Goal: Task Accomplishment & Management: Manage account settings

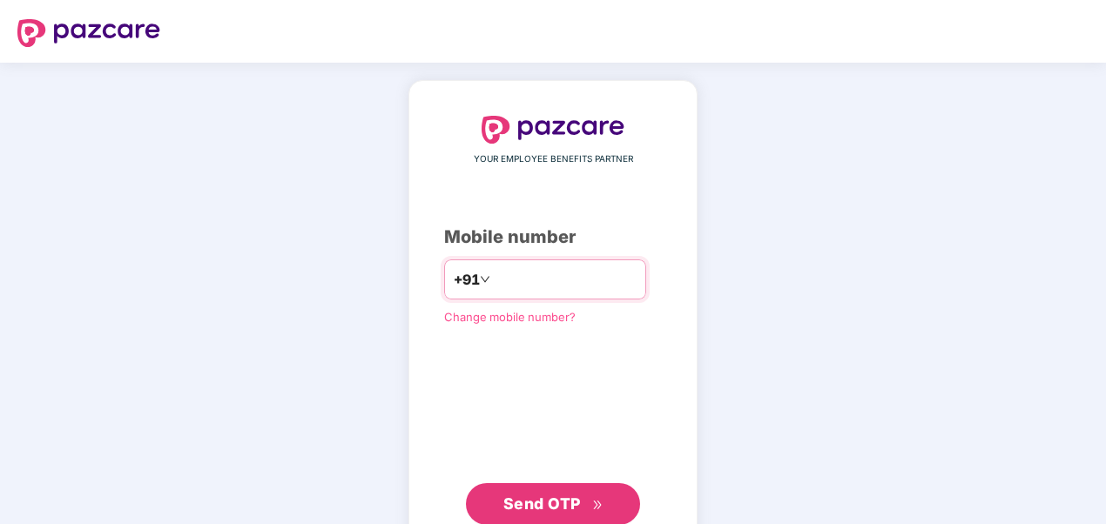
type input "*"
type input "**********"
click at [557, 509] on span "Send OTP" at bounding box center [542, 504] width 78 height 18
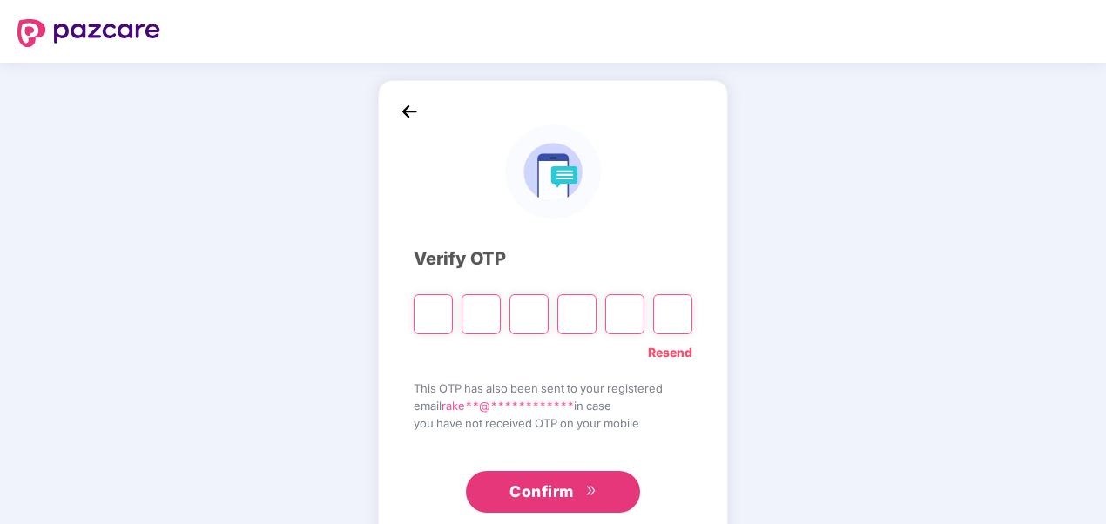
type input "*"
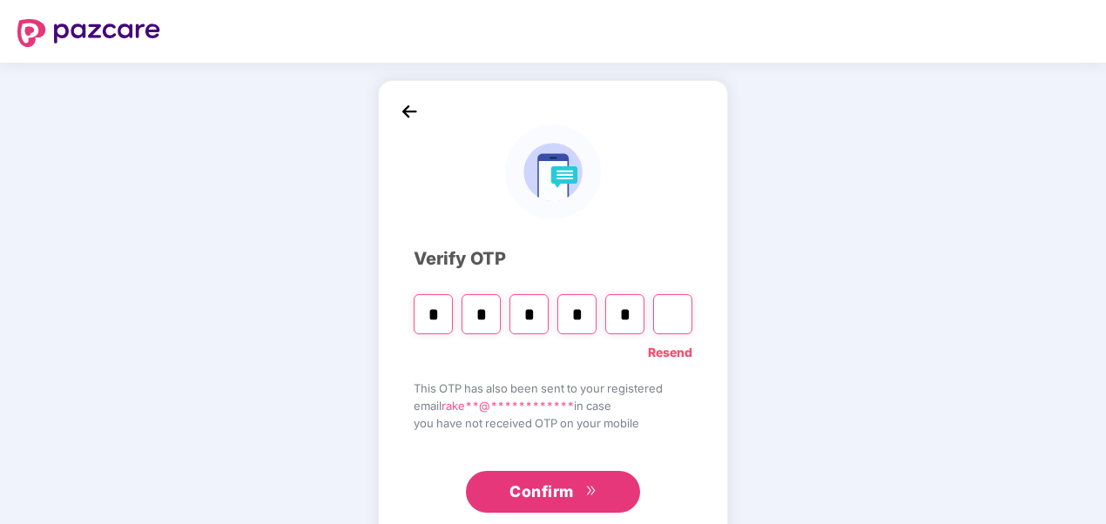
type input "*"
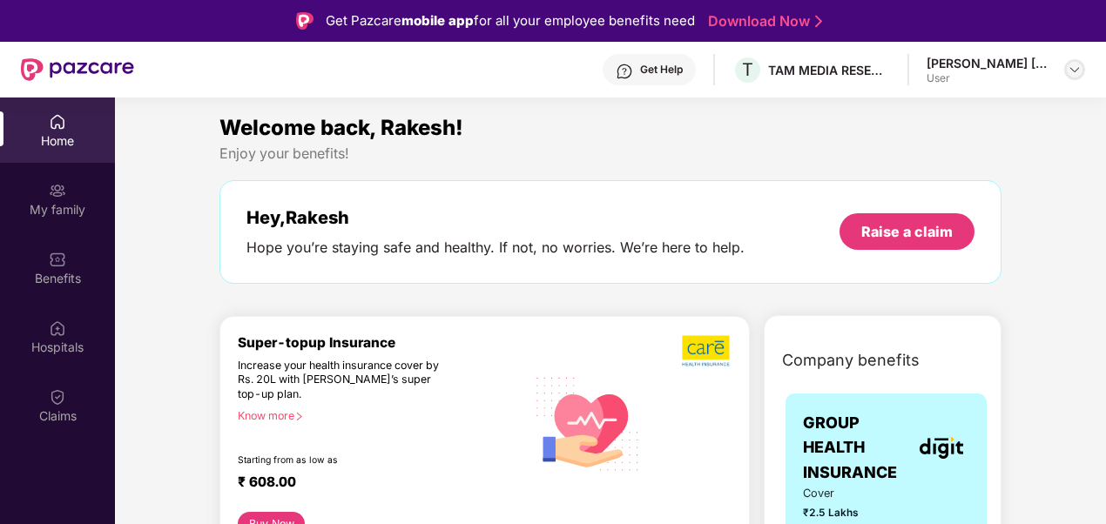
click at [1064, 70] on div at bounding box center [1074, 69] width 21 height 21
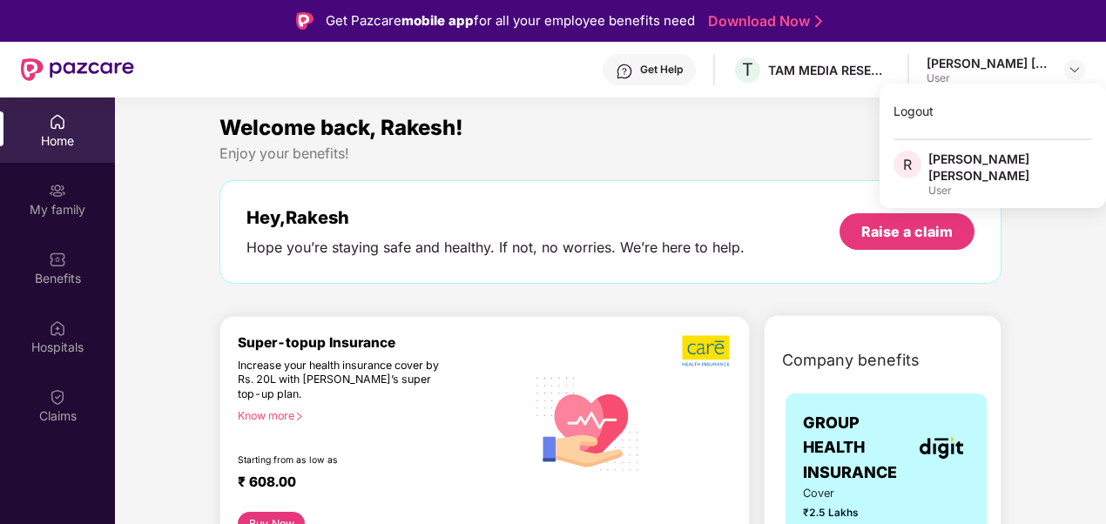
click at [976, 64] on div "Rakesh Natwarlal Mewada" at bounding box center [988, 63] width 122 height 17
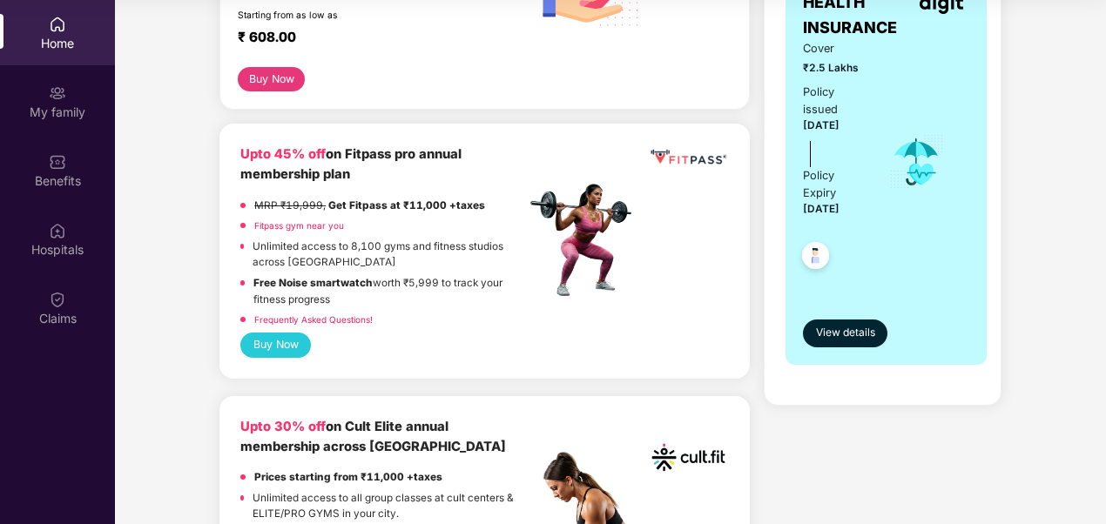
scroll to position [348, 0]
click at [846, 331] on span "View details" at bounding box center [845, 332] width 59 height 17
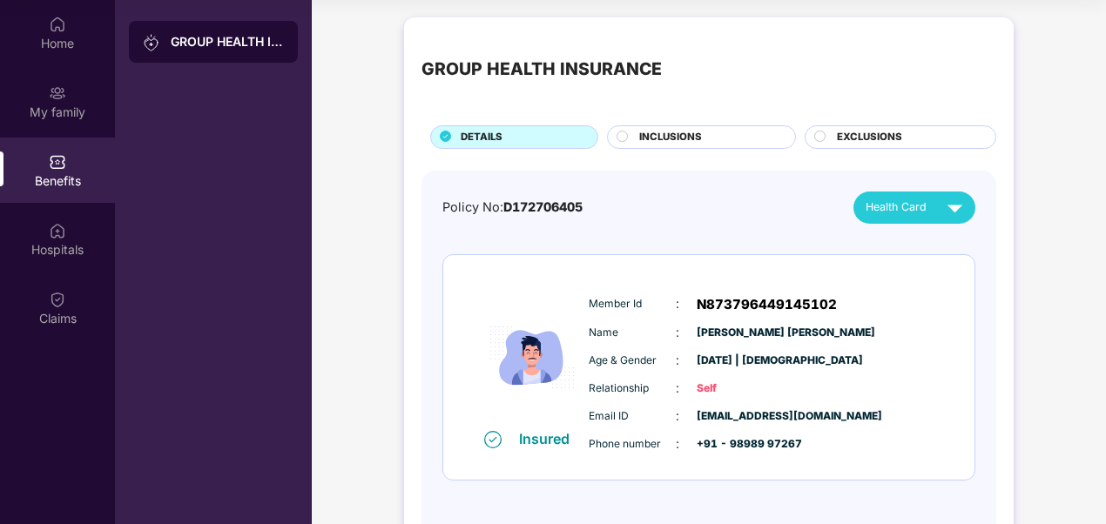
scroll to position [63, 0]
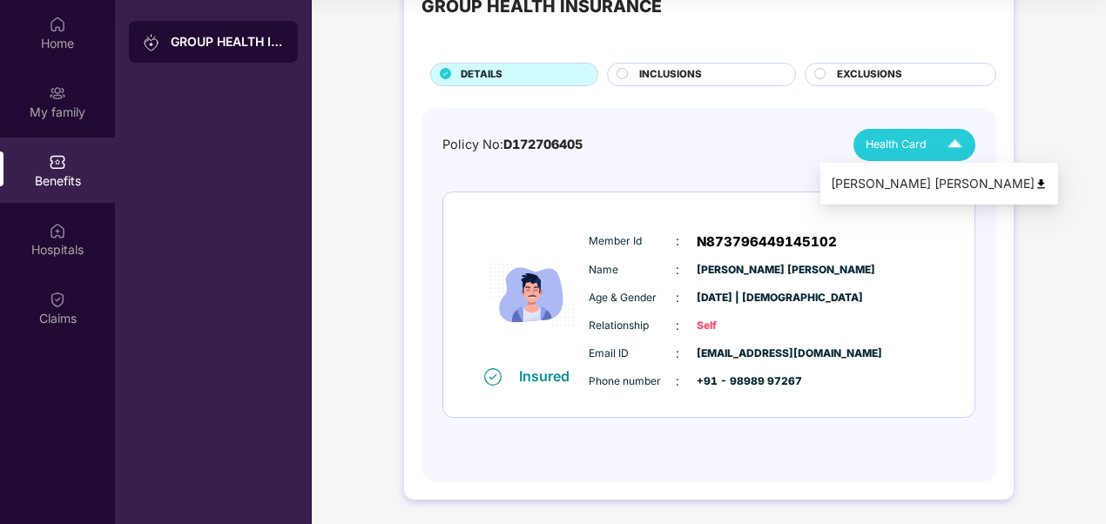
click at [906, 145] on span "Health Card" at bounding box center [896, 144] width 61 height 17
click at [678, 77] on span "INCLUSIONS" at bounding box center [670, 75] width 63 height 16
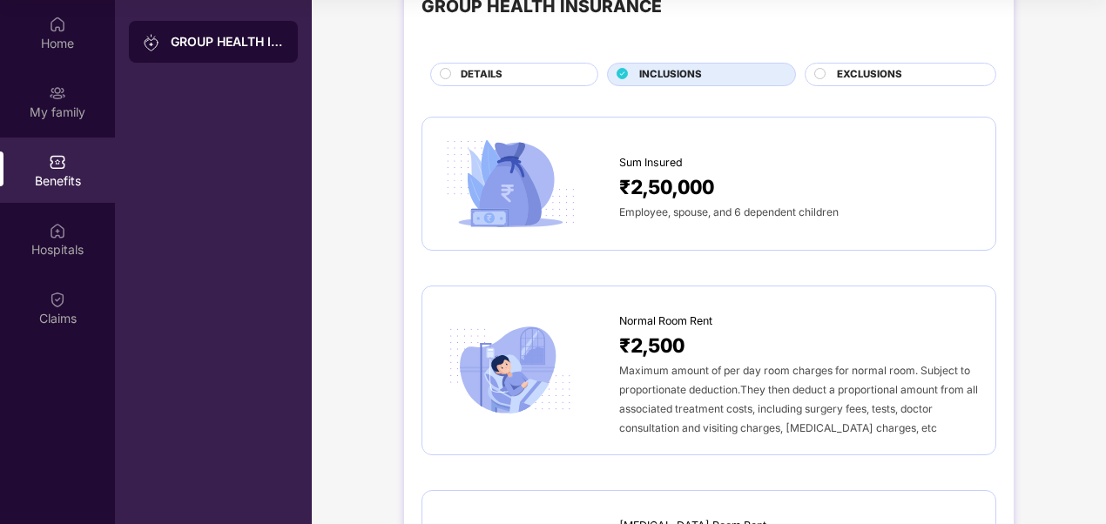
click at [874, 75] on span "EXCLUSIONS" at bounding box center [869, 75] width 65 height 16
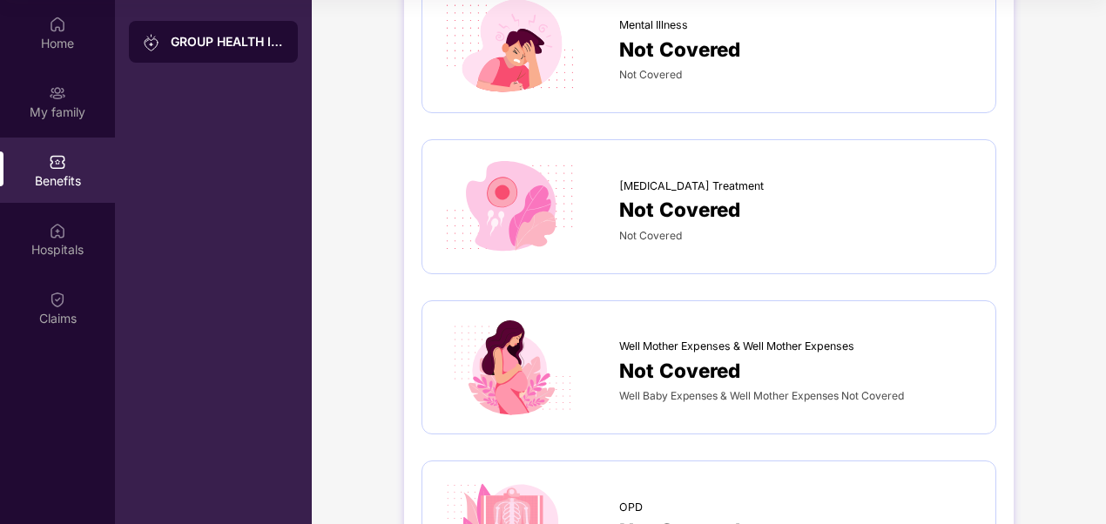
scroll to position [0, 0]
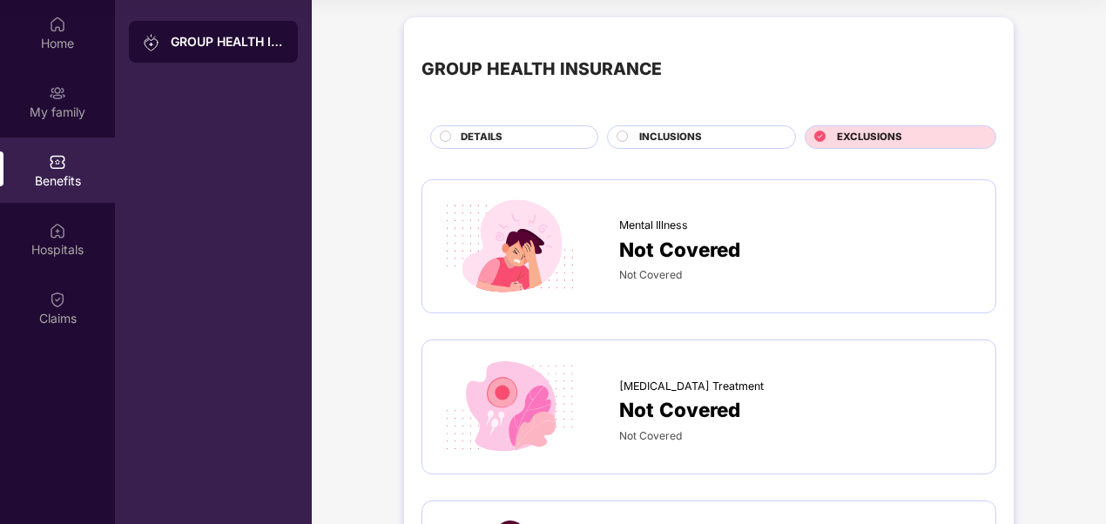
click at [473, 133] on span "DETAILS" at bounding box center [482, 138] width 42 height 16
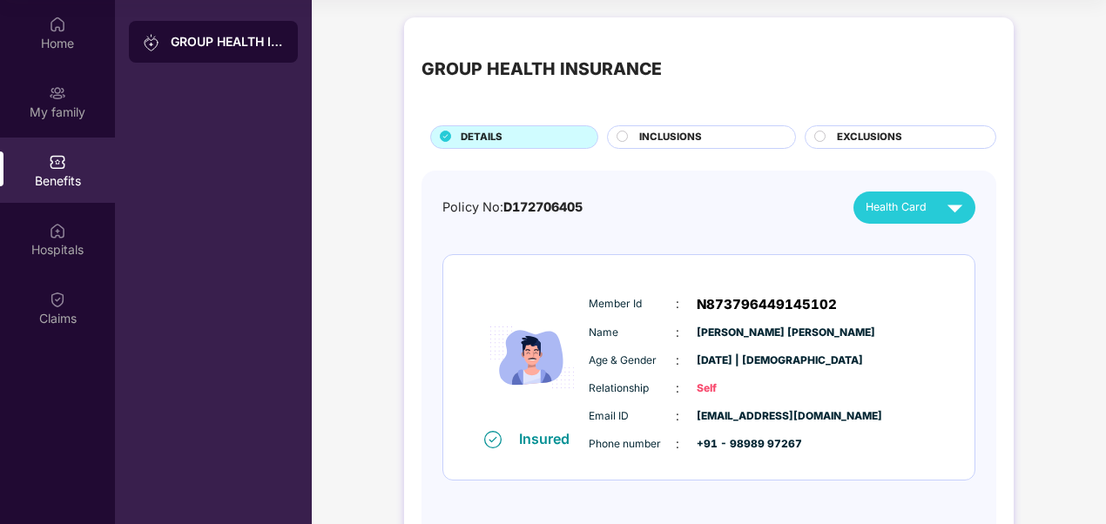
scroll to position [63, 0]
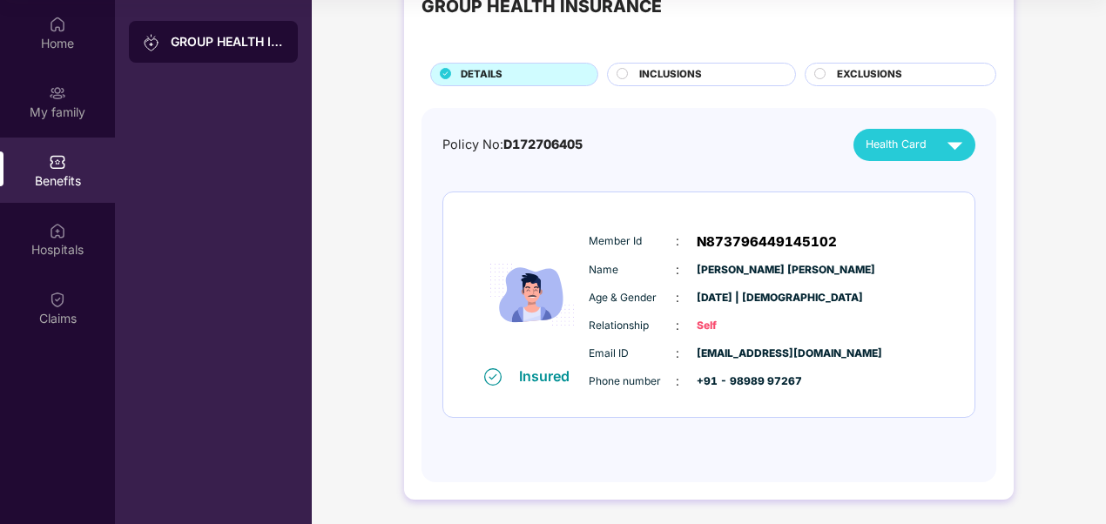
click at [489, 374] on img at bounding box center [492, 376] width 17 height 17
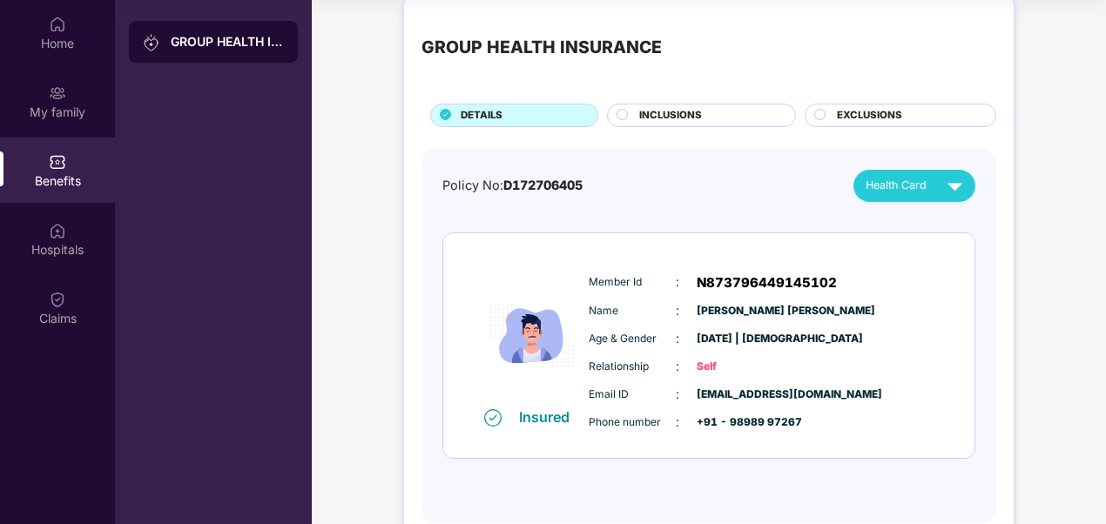
scroll to position [0, 0]
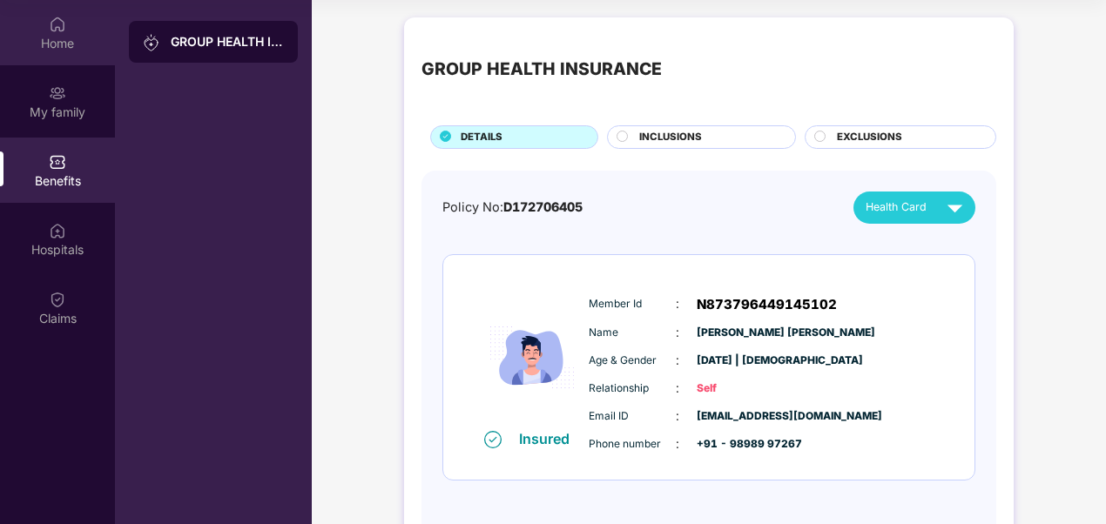
click at [72, 42] on div "Home" at bounding box center [57, 43] width 115 height 17
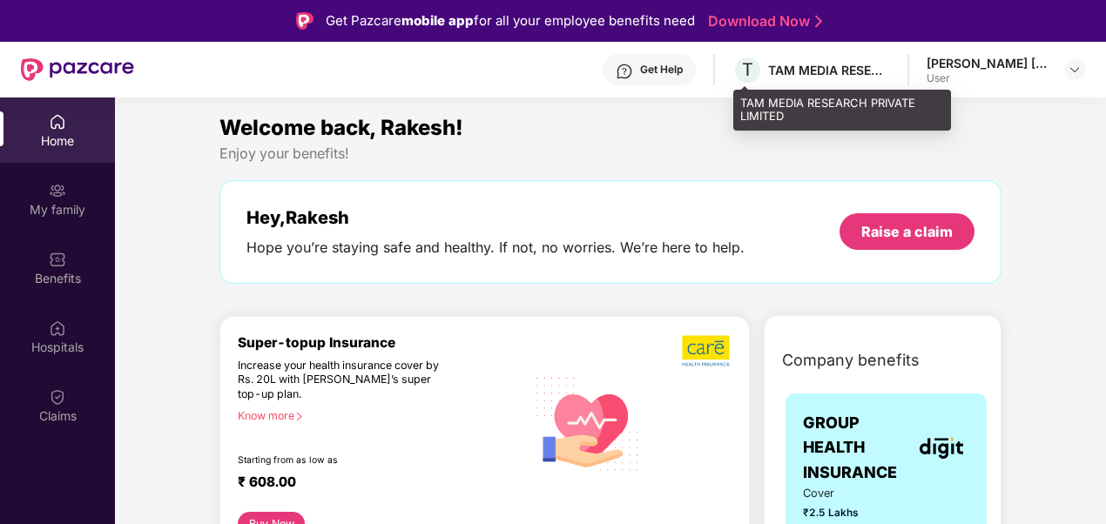
click at [801, 68] on div "TAM MEDIA RESEARCH PRIVATE LIMITED" at bounding box center [829, 70] width 122 height 17
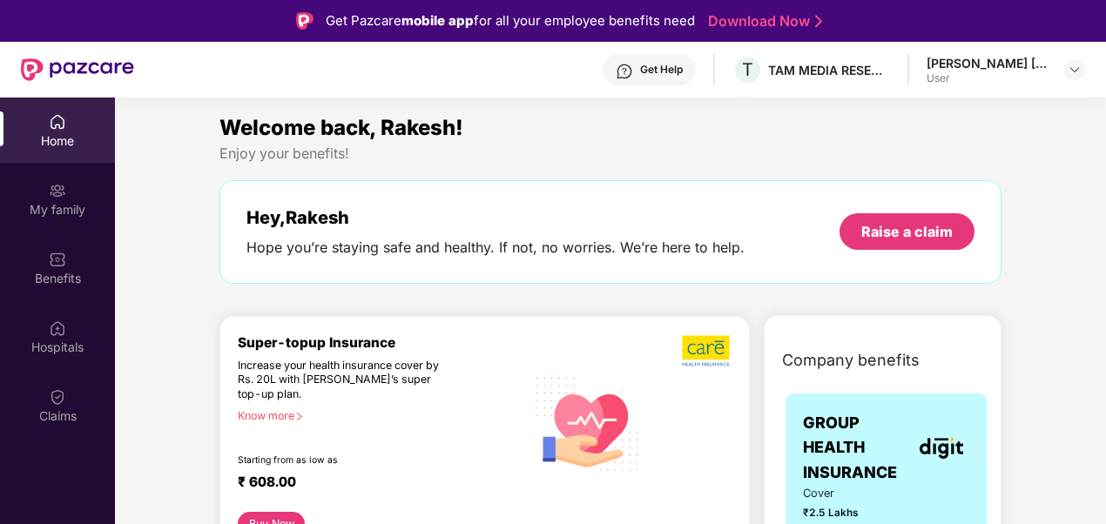
click at [752, 21] on link "Download Now" at bounding box center [762, 21] width 109 height 18
